Goal: Navigation & Orientation: Find specific page/section

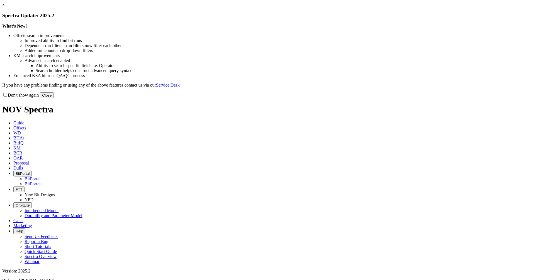
click at [54, 98] on button "Close" at bounding box center [47, 95] width 14 height 6
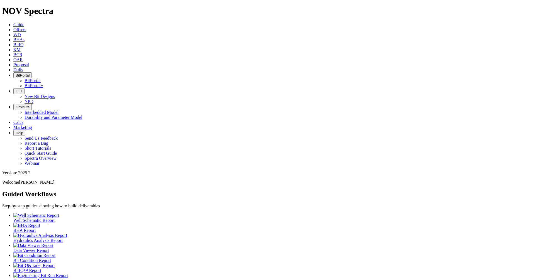
click at [30, 73] on span "BitPortal" at bounding box center [23, 75] width 14 height 4
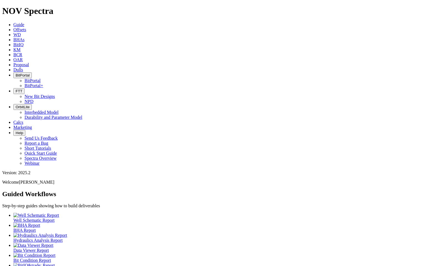
click at [41, 78] on link "BitPortal" at bounding box center [33, 80] width 16 height 5
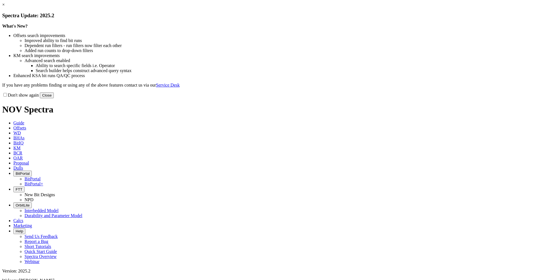
click at [5, 7] on link "×" at bounding box center [3, 4] width 3 height 5
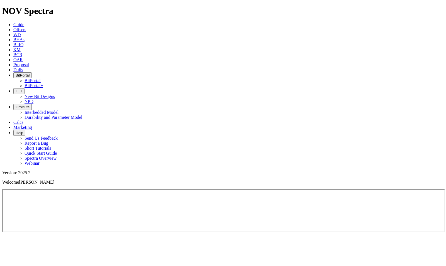
click at [30, 73] on span "BitPortal" at bounding box center [23, 75] width 14 height 4
click at [41, 78] on link "BitPortal" at bounding box center [33, 80] width 16 height 5
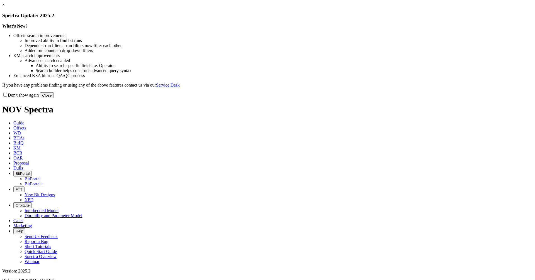
click at [388, 98] on div "Don't show again Close" at bounding box center [267, 95] width 530 height 6
click at [54, 98] on button "Close" at bounding box center [47, 95] width 14 height 6
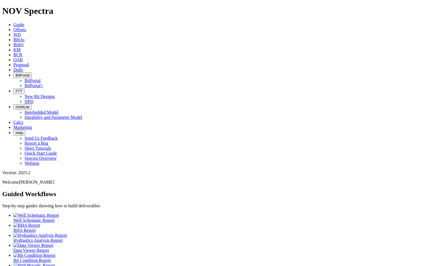
click at [32, 72] on button "BitPortal" at bounding box center [22, 75] width 18 height 6
click at [41, 78] on link "BitPortal" at bounding box center [33, 80] width 16 height 5
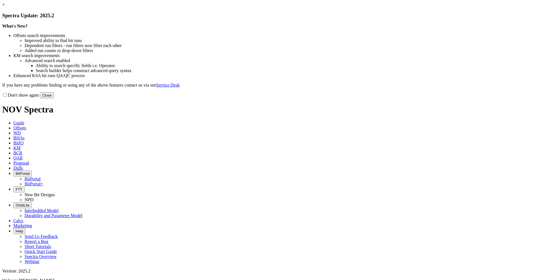
click at [5, 7] on link "×" at bounding box center [3, 4] width 3 height 5
